Goal: Information Seeking & Learning: Find specific fact

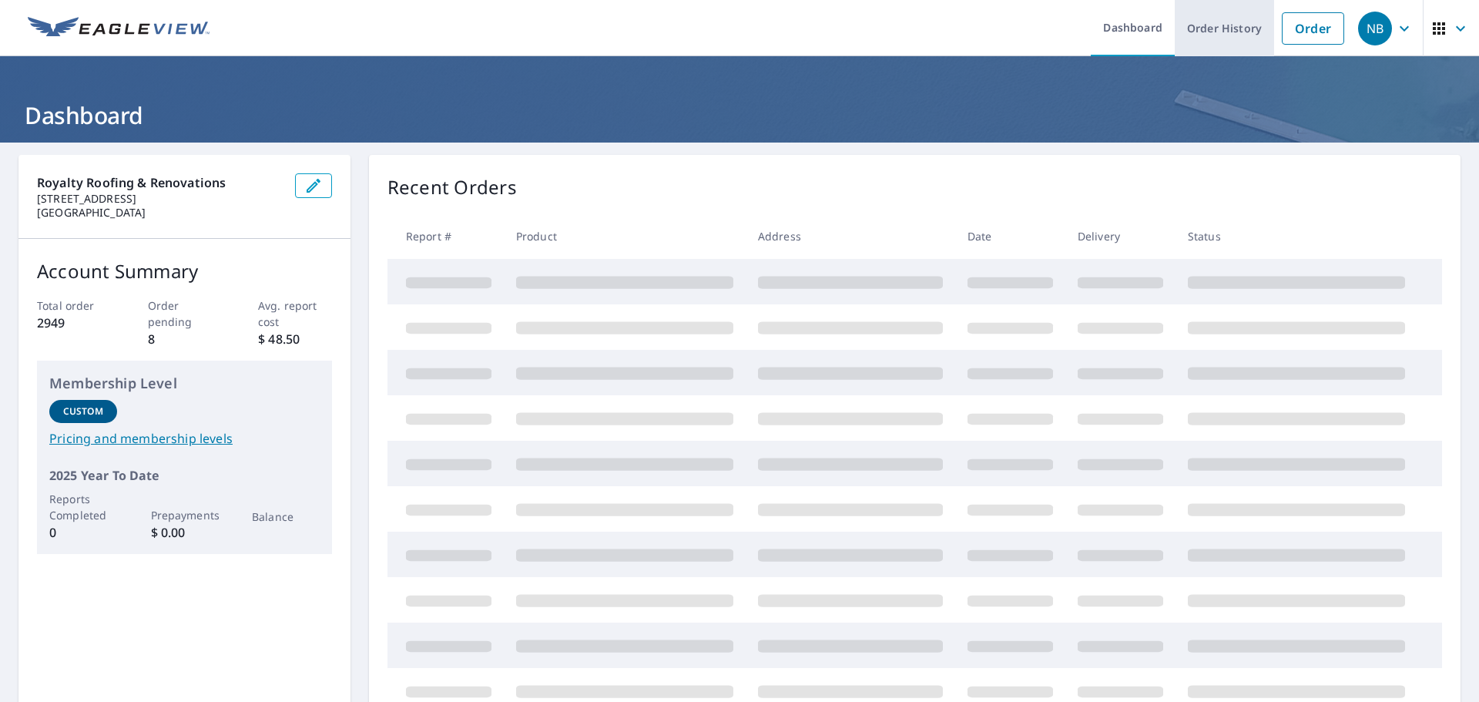
click at [1216, 28] on link "Order History" at bounding box center [1224, 28] width 99 height 56
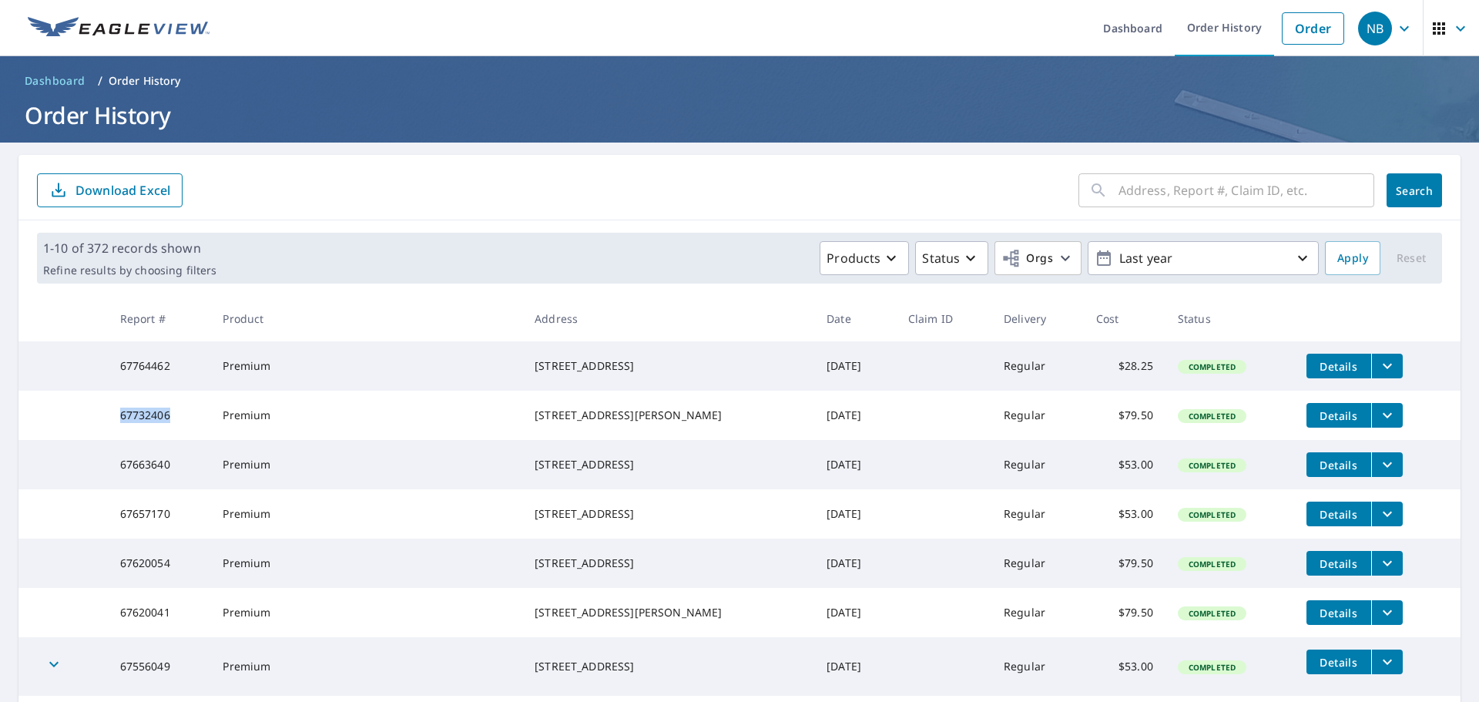
drag, startPoint x: 195, startPoint y: 428, endPoint x: 126, endPoint y: 428, distance: 69.3
click at [126, 428] on td "67732406" at bounding box center [159, 415] width 103 height 49
copy td "67732406"
drag, startPoint x: 554, startPoint y: 418, endPoint x: 666, endPoint y: 412, distance: 111.8
click at [666, 412] on div "[STREET_ADDRESS][PERSON_NAME]" at bounding box center [668, 415] width 267 height 15
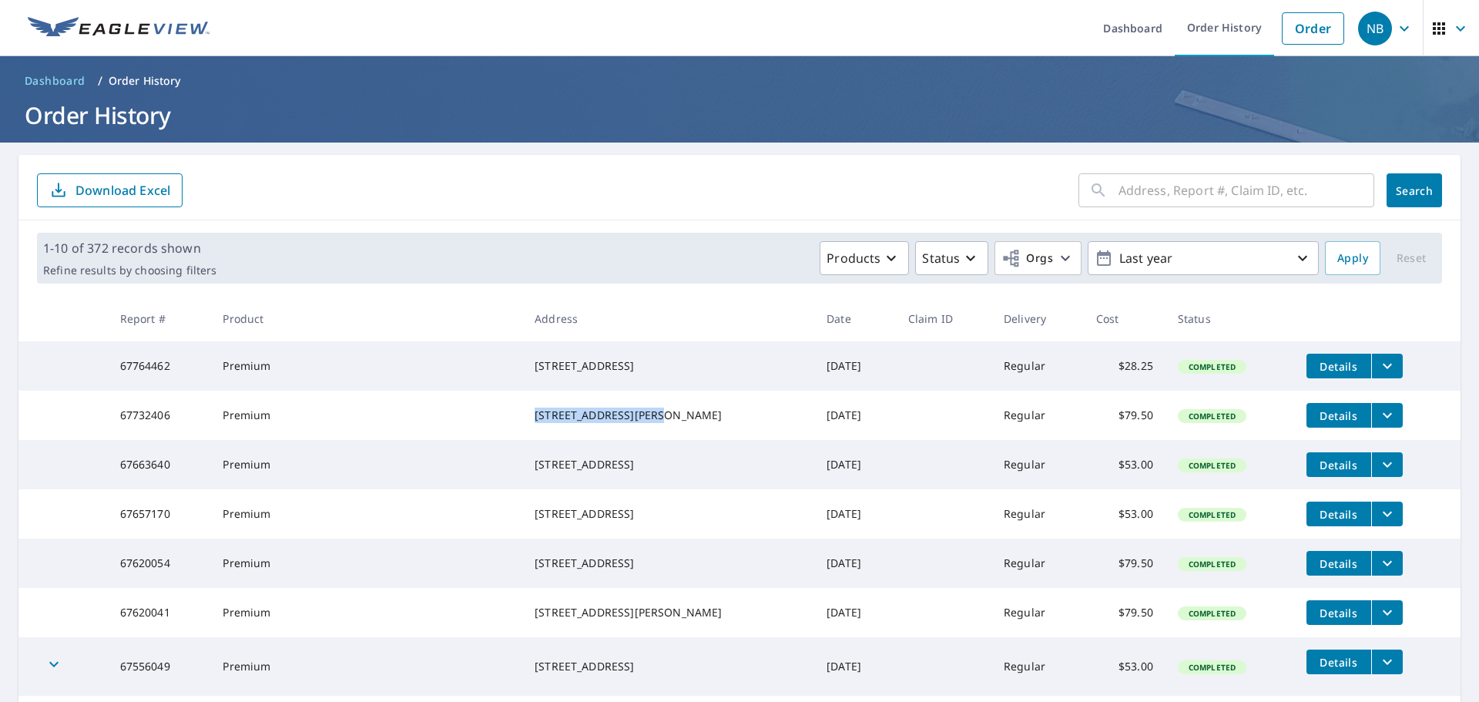
copy div "[STREET_ADDRESS]"
drag, startPoint x: 176, startPoint y: 364, endPoint x: 122, endPoint y: 366, distance: 53.9
click at [122, 366] on td "67764462" at bounding box center [159, 365] width 103 height 49
copy td "67764462"
drag, startPoint x: 546, startPoint y: 361, endPoint x: 654, endPoint y: 362, distance: 107.9
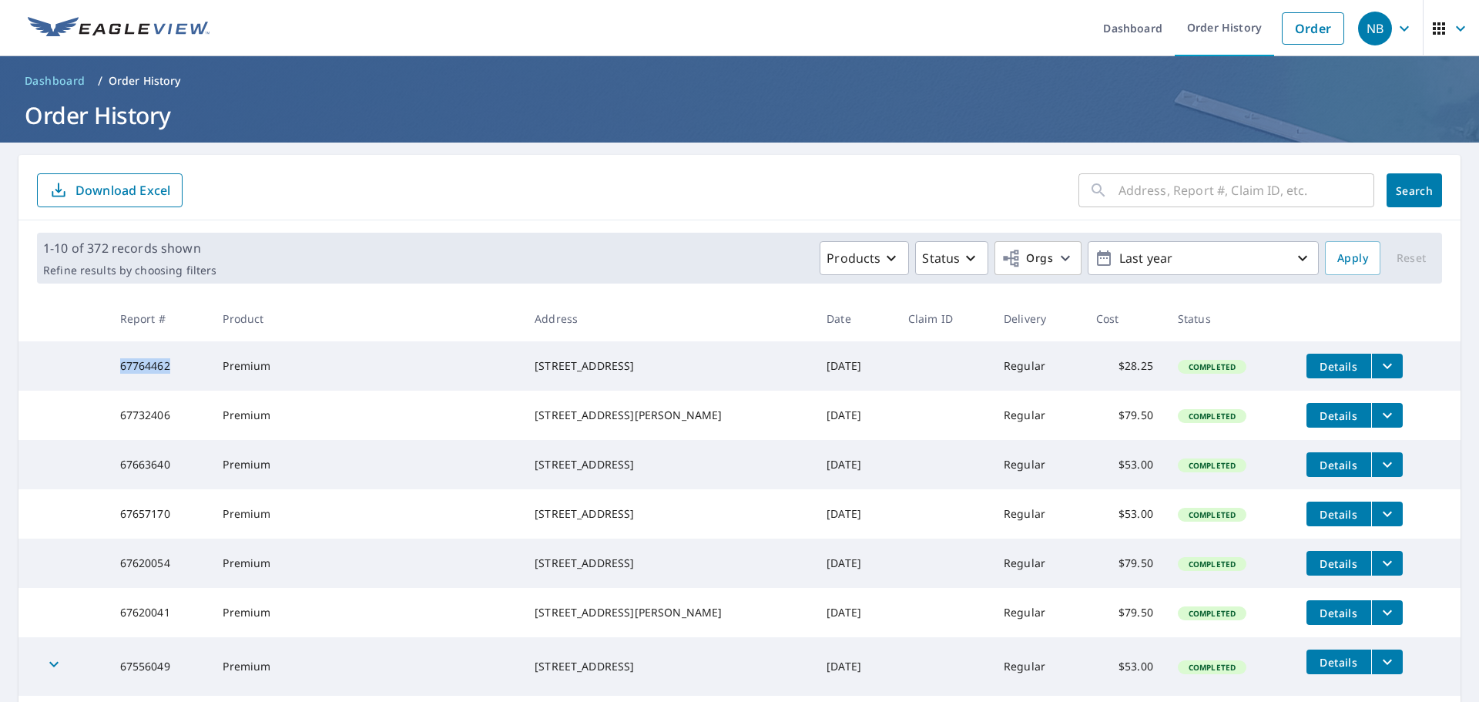
click at [654, 362] on div "[STREET_ADDRESS]" at bounding box center [668, 365] width 267 height 15
copy div "[STREET_ADDRESS]"
